Goal: Navigation & Orientation: Find specific page/section

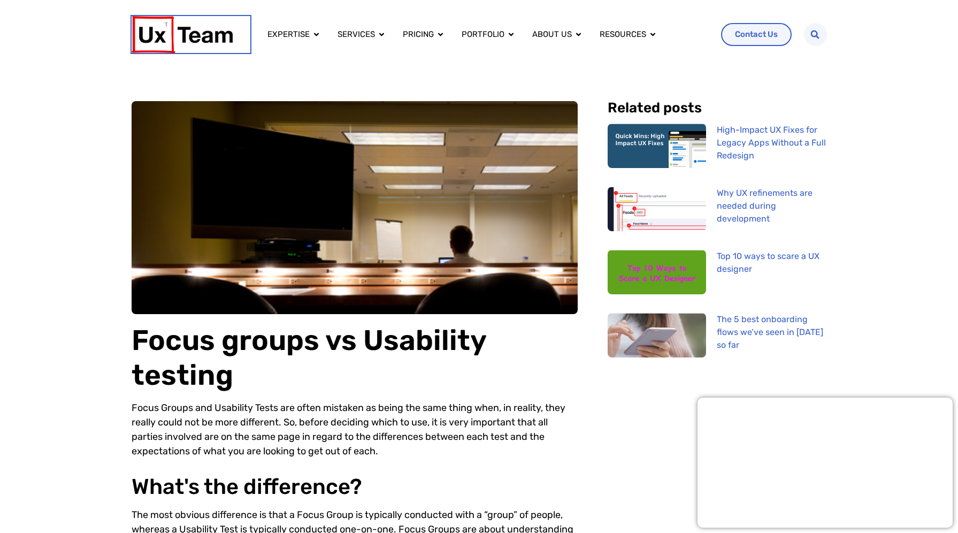
click at [188, 35] on img at bounding box center [182, 34] width 101 height 37
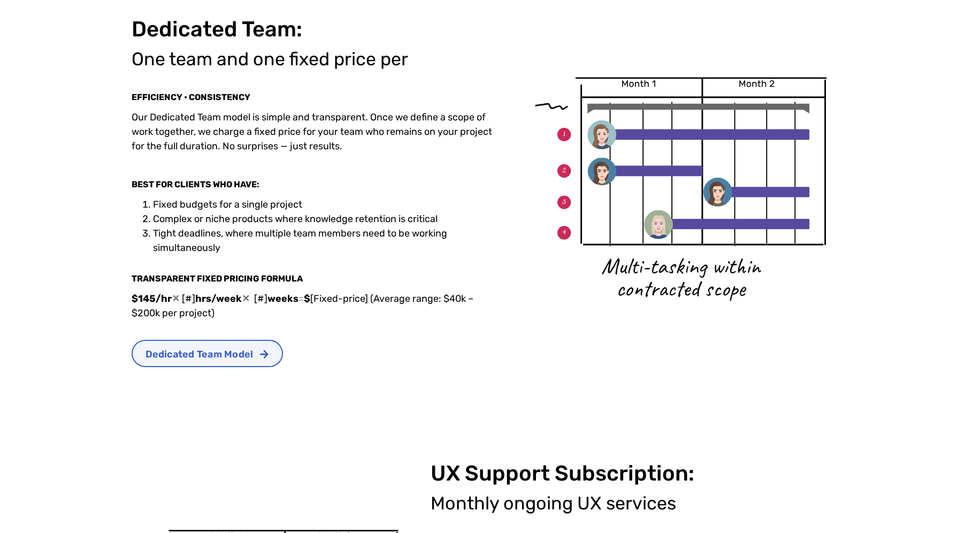
scroll to position [371, 0]
